Goal: Register for event/course

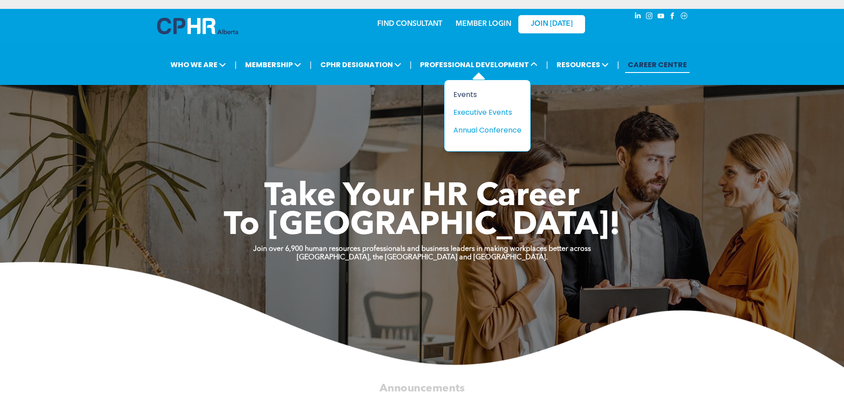
click at [466, 93] on div "Events" at bounding box center [484, 94] width 61 height 11
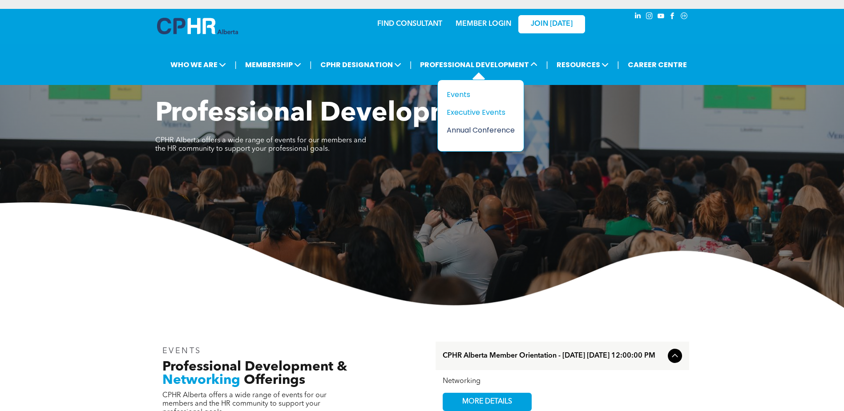
click at [460, 130] on div "Annual Conference" at bounding box center [477, 130] width 61 height 11
